Goal: Obtain resource: Download file/media

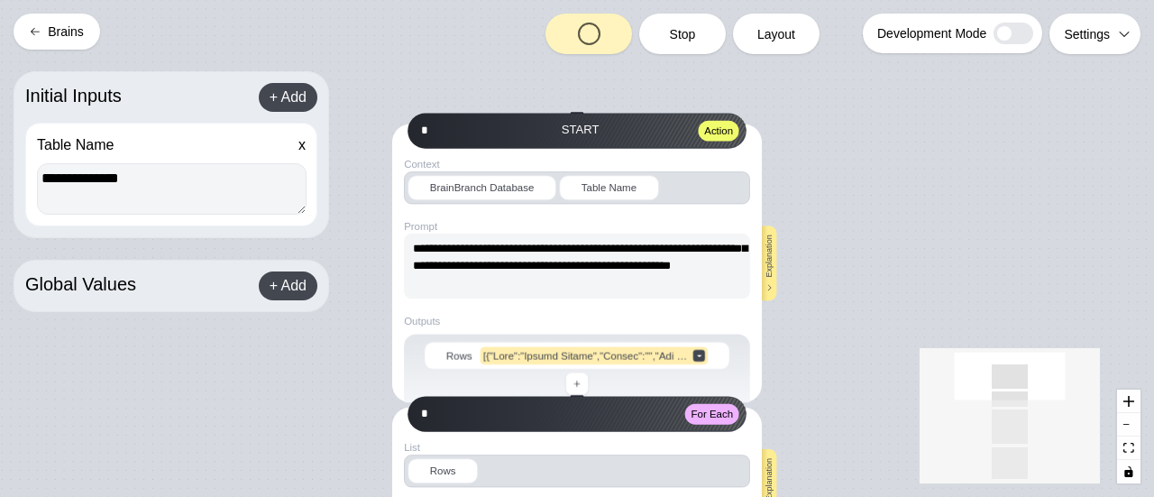
click at [50, 39] on button "Brains" at bounding box center [57, 32] width 87 height 36
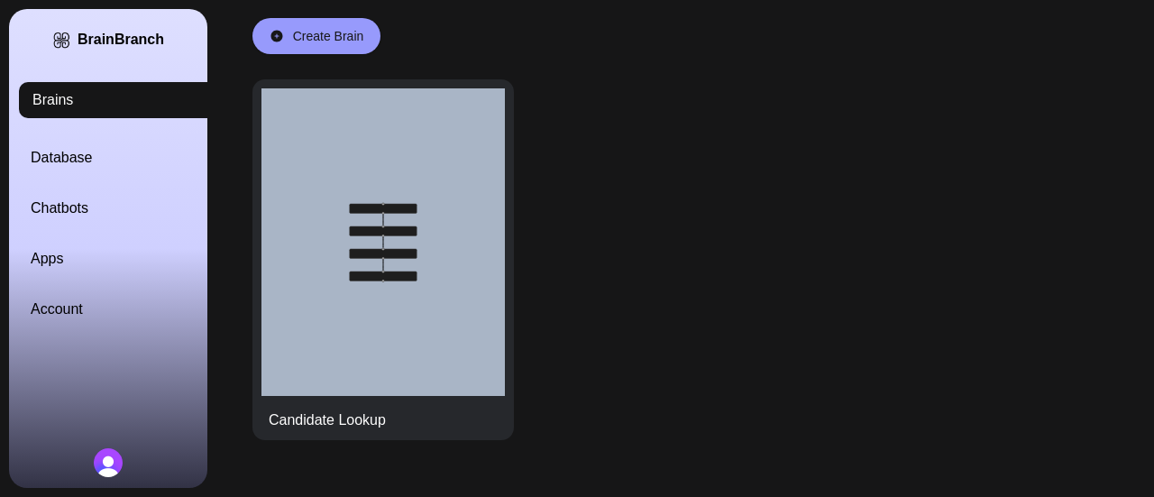
click at [87, 158] on link "Database" at bounding box center [130, 158] width 198 height 22
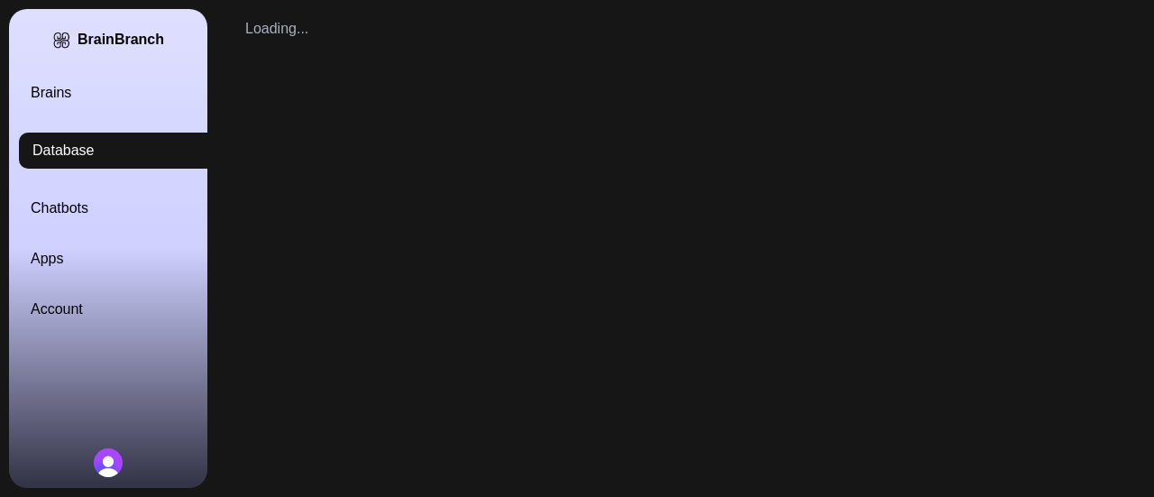
click at [87, 158] on link "Database" at bounding box center [118, 151] width 198 height 36
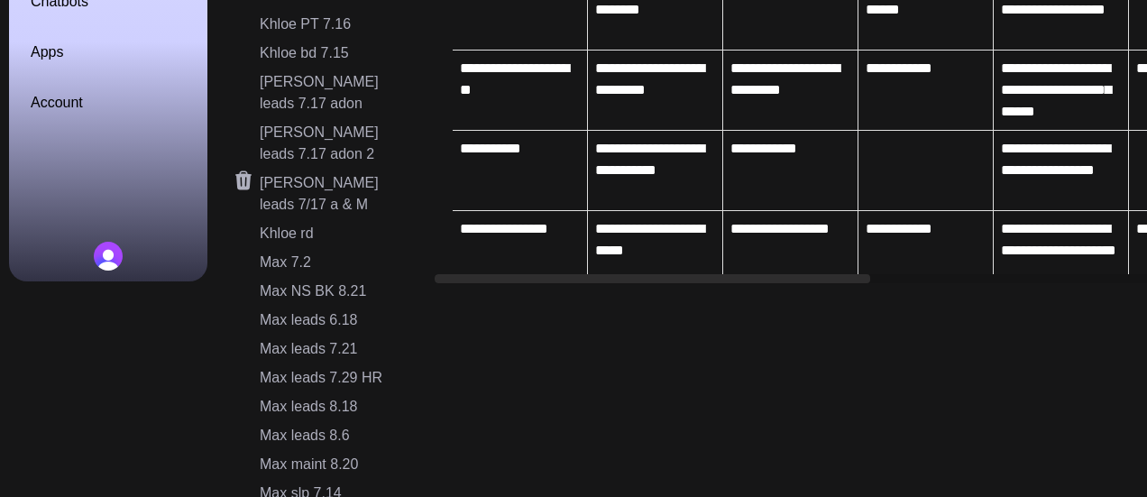
scroll to position [207, 0]
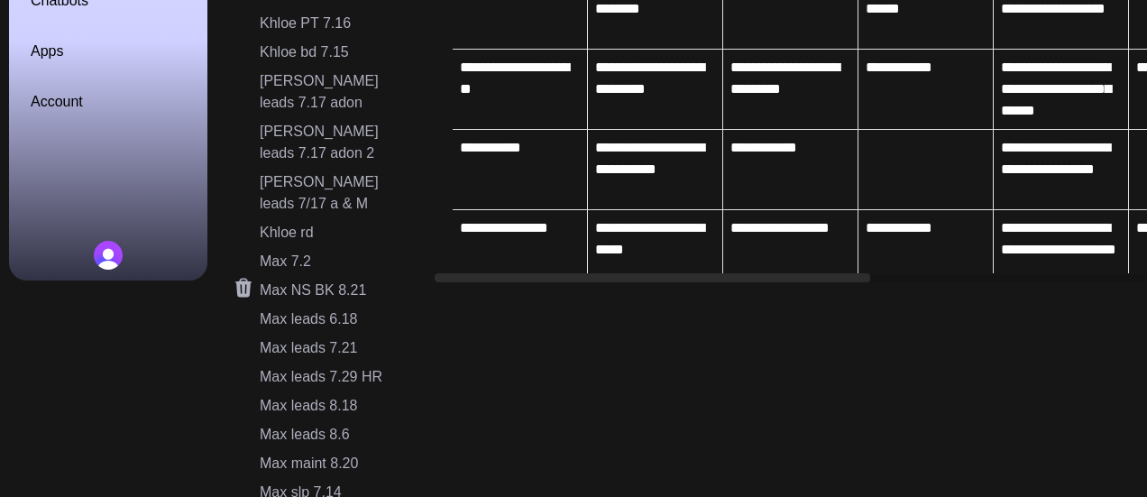
click at [344, 280] on div "Max NS BK 8.21" at bounding box center [336, 291] width 152 height 22
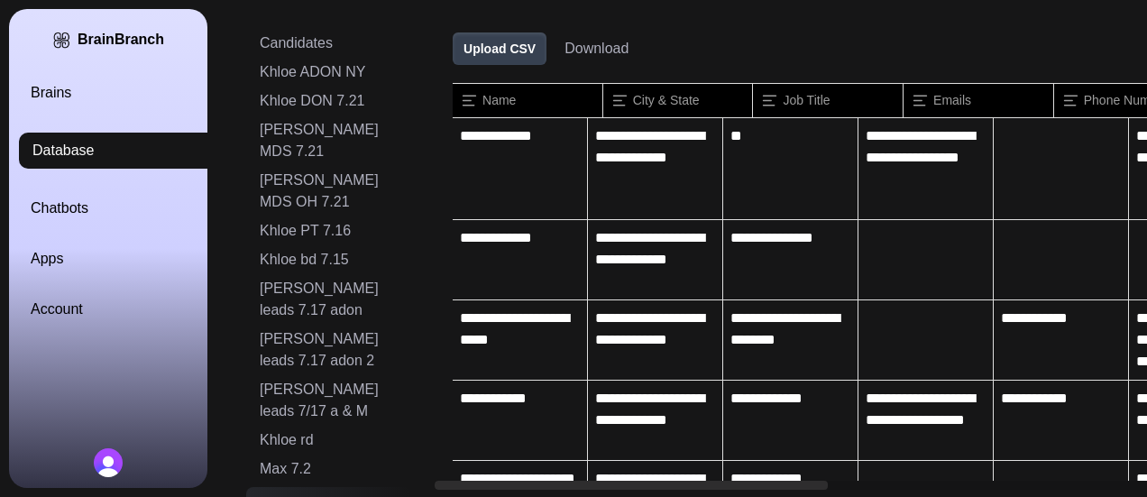
click at [585, 48] on button "Download" at bounding box center [597, 49] width 64 height 22
